Goal: Transaction & Acquisition: Purchase product/service

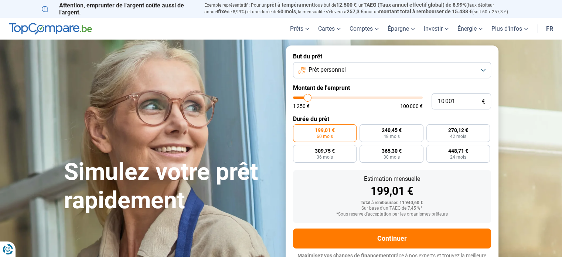
click at [362, 69] on button "Prêt personnel" at bounding box center [392, 70] width 198 height 16
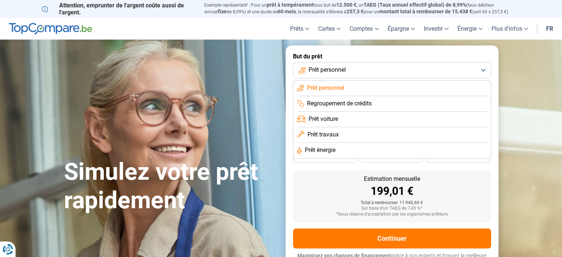
click at [340, 119] on li "Prêt voiture" at bounding box center [392, 120] width 190 height 16
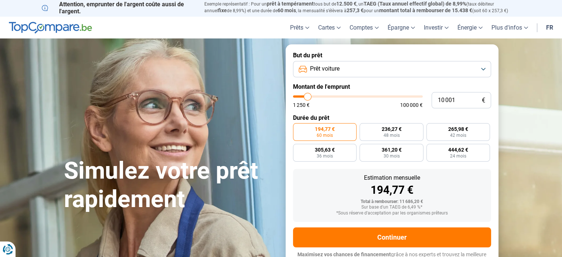
scroll to position [10, 0]
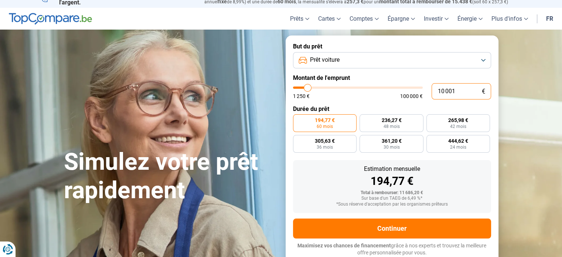
drag, startPoint x: 456, startPoint y: 92, endPoint x: 430, endPoint y: 93, distance: 25.9
click at [430, 93] on div "10 001 € 1 250 € 100 000 €" at bounding box center [392, 91] width 198 height 16
type input "7"
type input "1250"
type input "70"
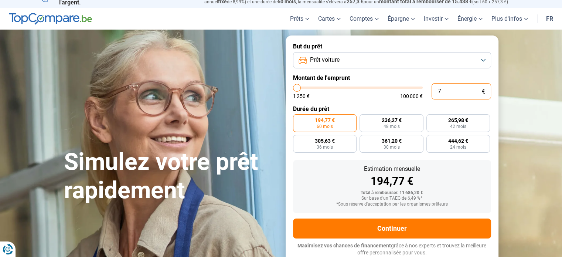
type input "1250"
type input "700"
type input "1250"
type input "7 000"
type input "7000"
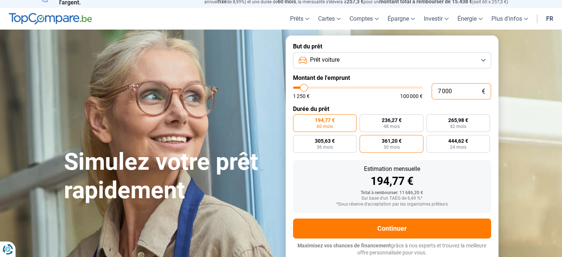
radio input "true"
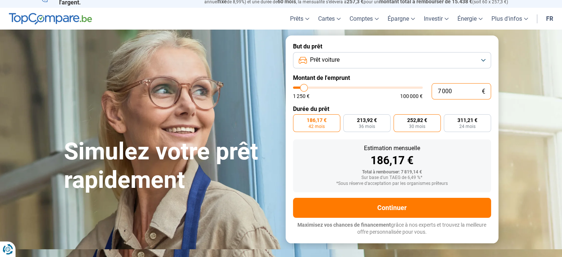
scroll to position [0, 0]
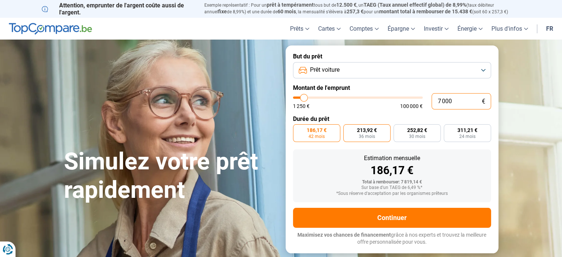
type input "7 000"
click at [375, 134] on label "213,92 € 36 mois" at bounding box center [367, 133] width 47 height 18
click at [348, 129] on input "213,92 € 36 mois" at bounding box center [346, 126] width 5 height 5
radio input "true"
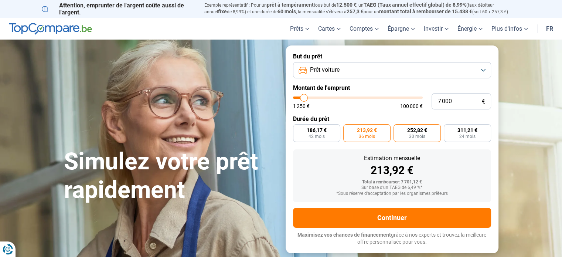
click at [409, 132] on span "252,82 €" at bounding box center [418, 130] width 20 height 5
click at [399, 129] on input "252,82 € 30 mois" at bounding box center [396, 126] width 5 height 5
radio input "true"
click at [371, 132] on span "213,92 €" at bounding box center [367, 130] width 20 height 5
click at [348, 129] on input "213,92 € 36 mois" at bounding box center [346, 126] width 5 height 5
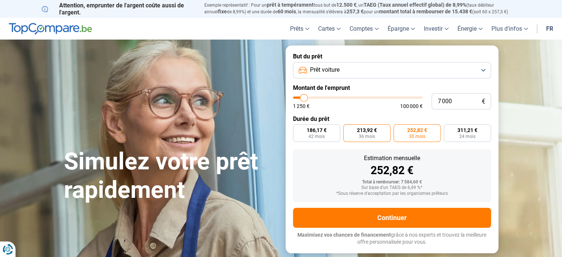
radio input "true"
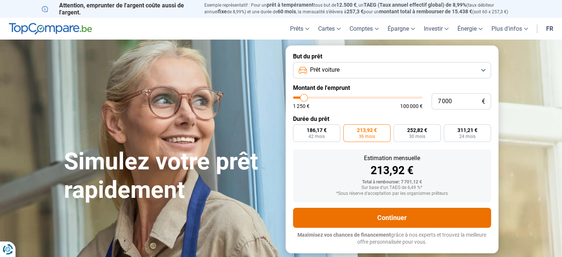
click at [392, 218] on button "Continuer" at bounding box center [392, 218] width 198 height 20
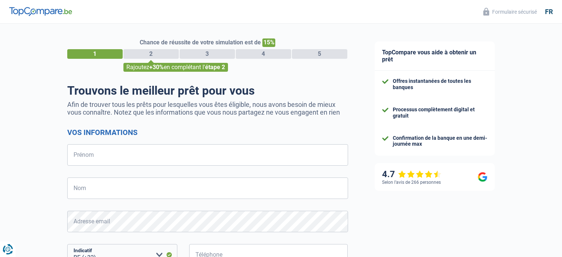
select select "32"
